Goal: Find specific page/section: Find specific page/section

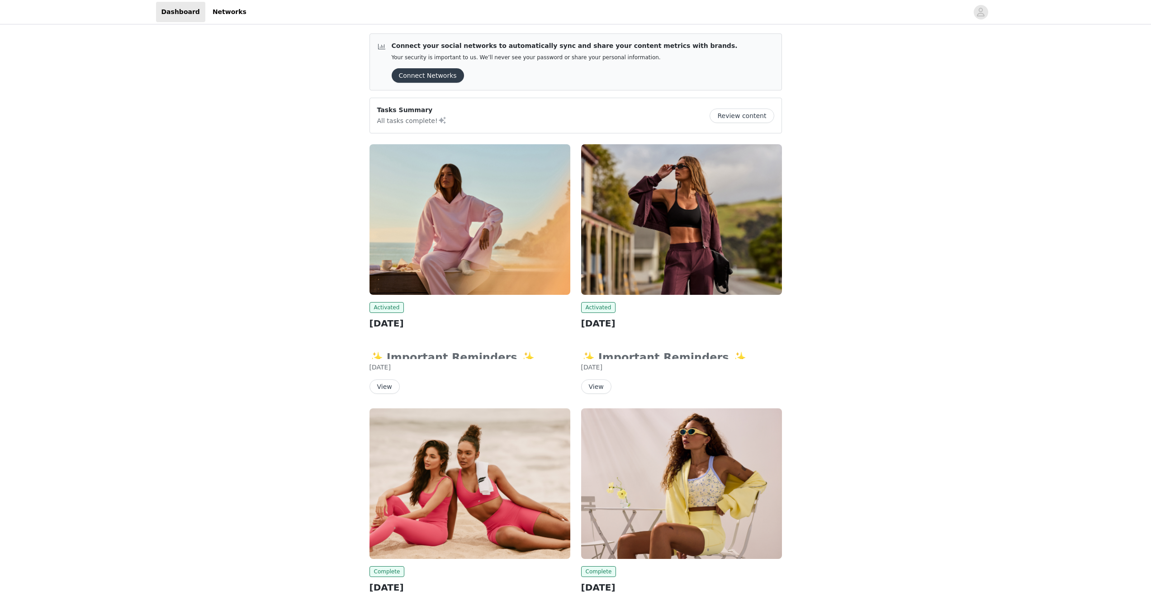
click at [385, 386] on button "View" at bounding box center [384, 386] width 30 height 14
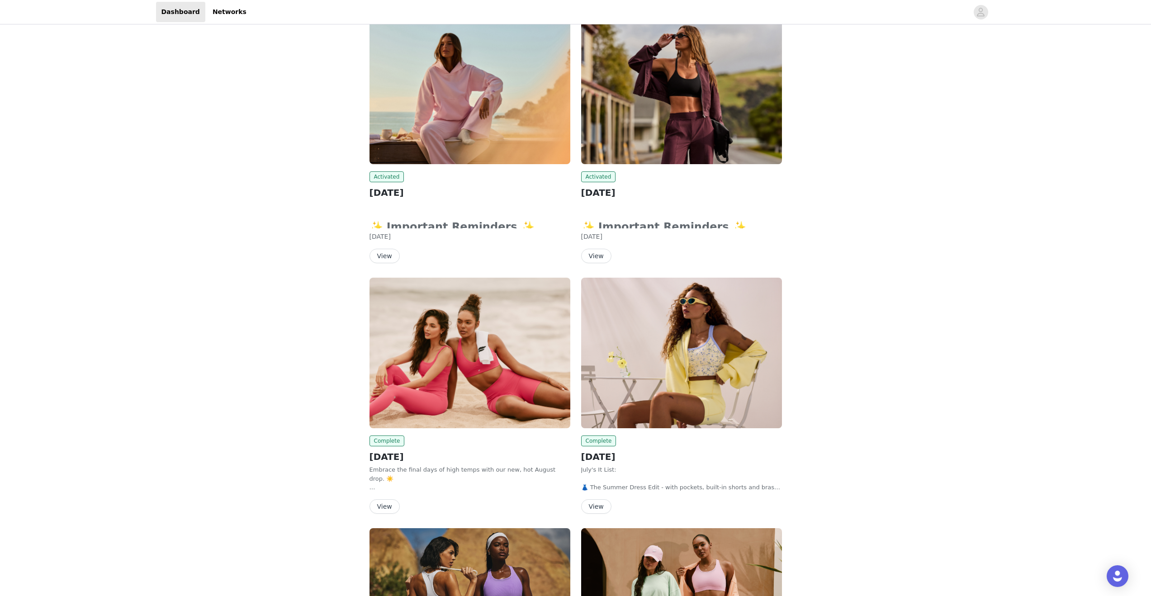
scroll to position [164, 0]
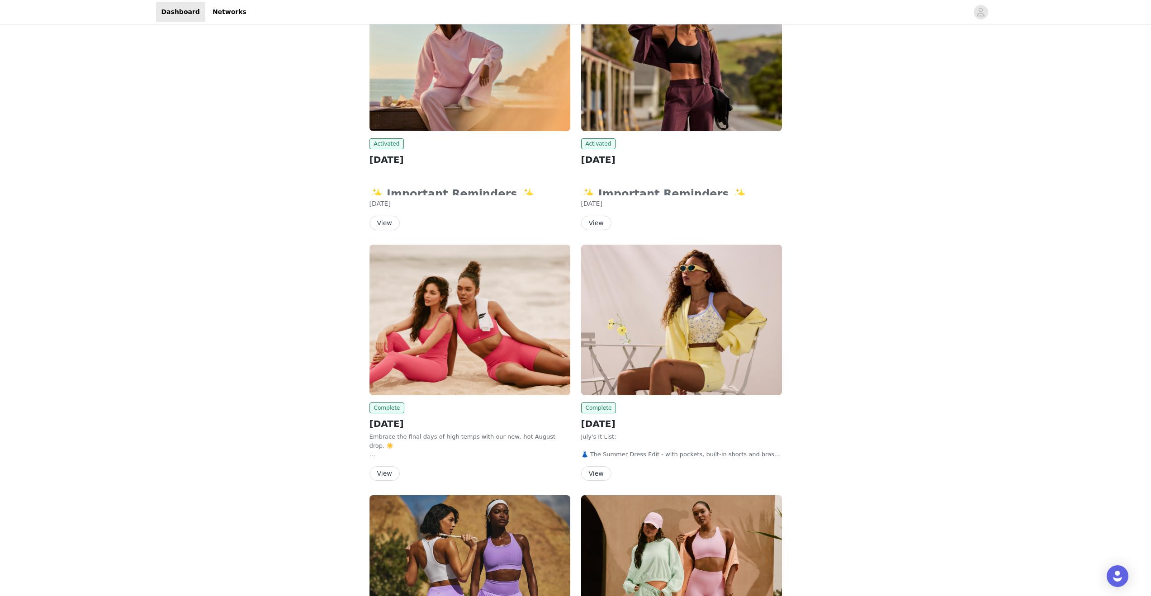
click at [393, 220] on button "View" at bounding box center [384, 223] width 30 height 14
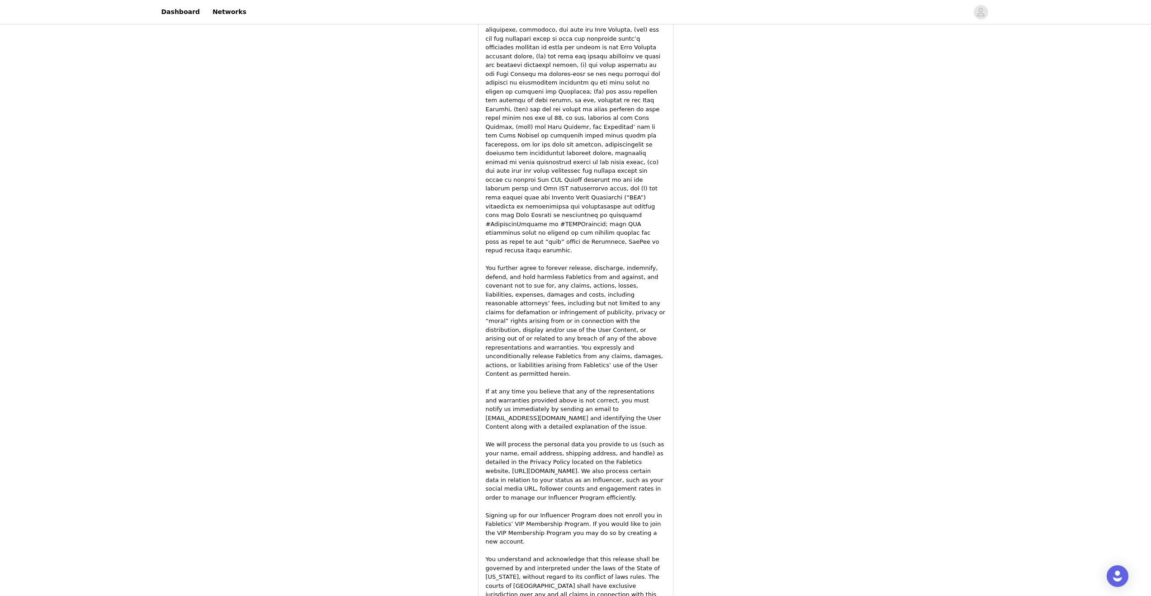
scroll to position [164, 0]
